Goal: Task Accomplishment & Management: Manage account settings

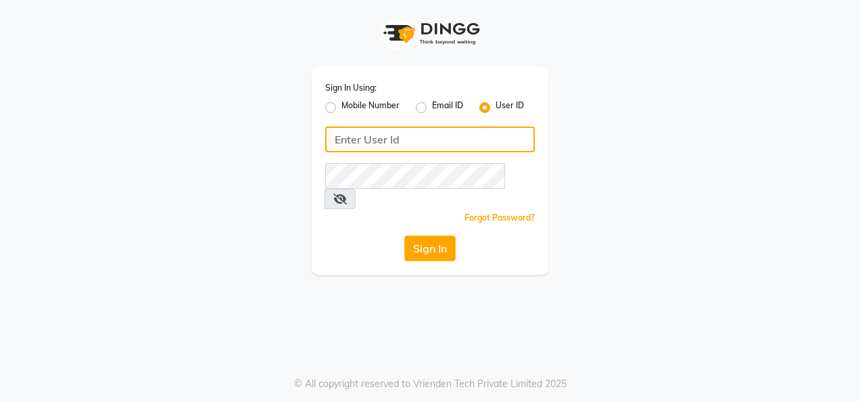
click at [395, 145] on input "Username" at bounding box center [430, 139] width 210 height 26
type input "noheasalon"
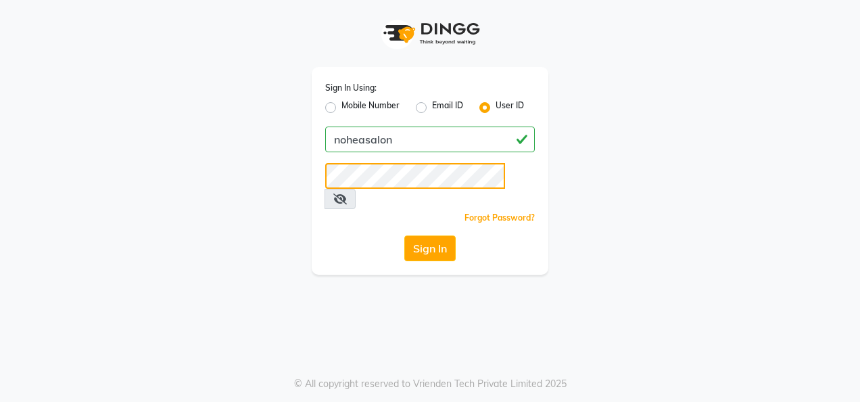
click at [404, 235] on button "Sign In" at bounding box center [429, 248] width 51 height 26
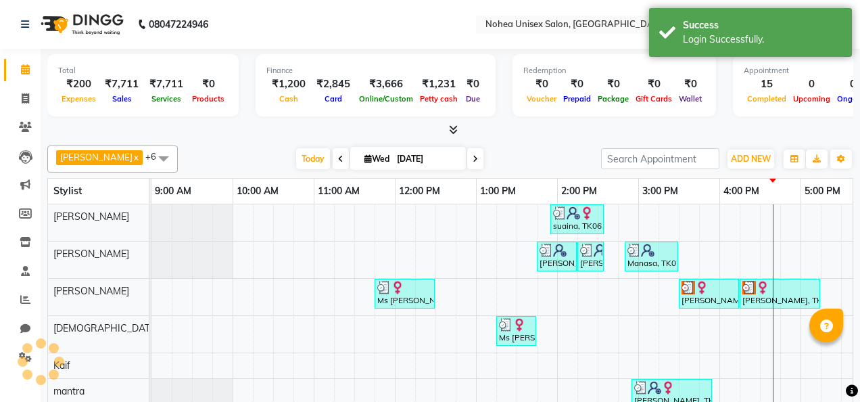
select select "en"
